Goal: Check status: Check status

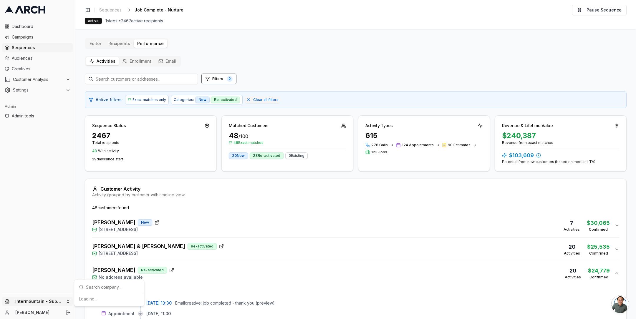
click at [59, 300] on html "Dashboard Campaigns Sequences Audiences Creatives Customer Analysis Settings Ad…" at bounding box center [318, 159] width 636 height 319
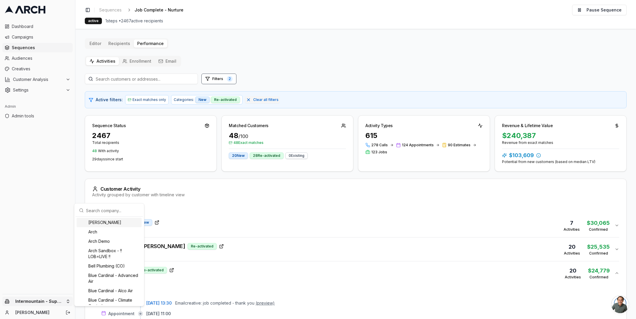
click at [104, 208] on input "text" at bounding box center [112, 211] width 53 height 12
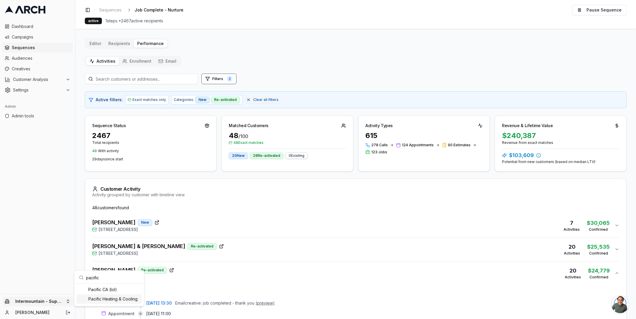
type input "pacific"
click at [110, 298] on div "Pacific Heating & Cooling" at bounding box center [109, 298] width 65 height 9
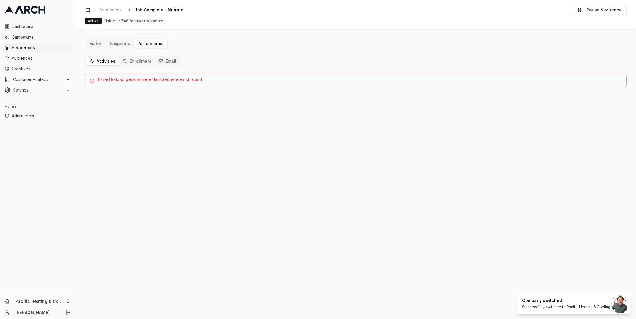
click at [29, 47] on span "Sequences" at bounding box center [41, 48] width 59 height 6
